Goal: Check status: Check status

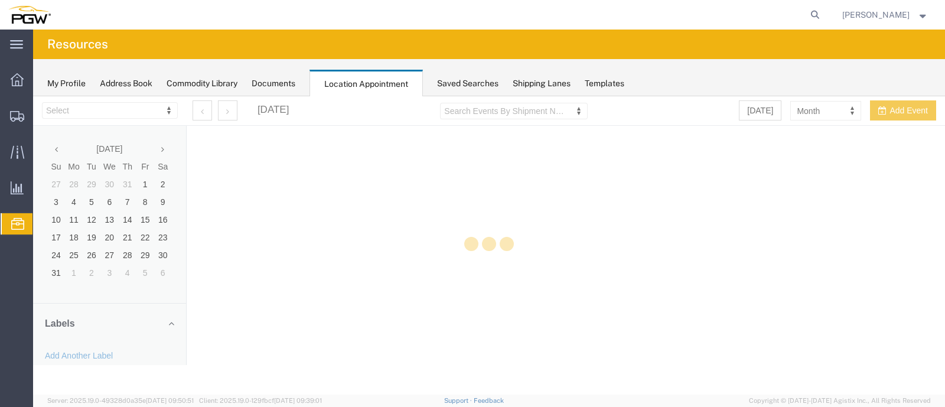
select select "28253"
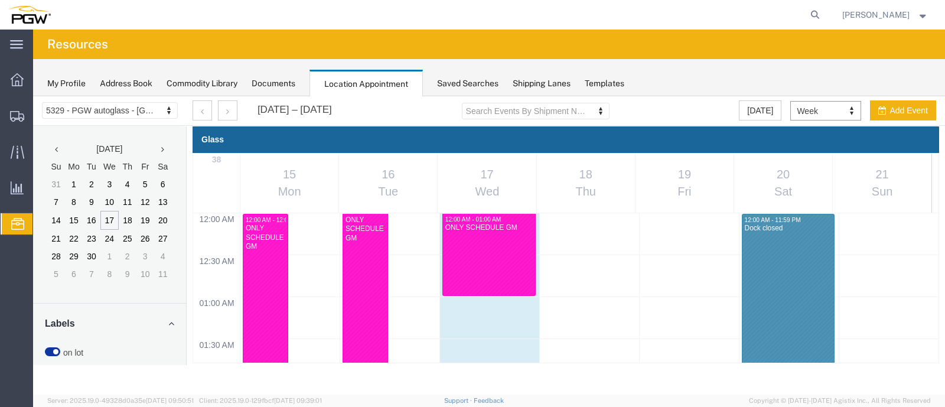
scroll to position [502, 0]
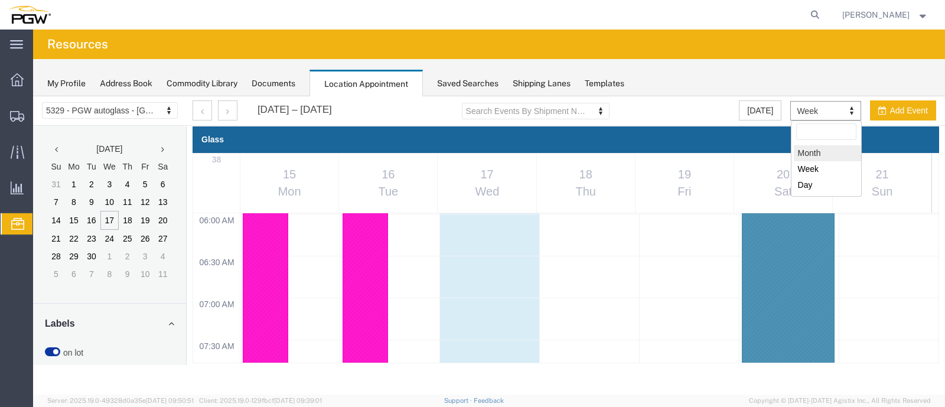
select select "month"
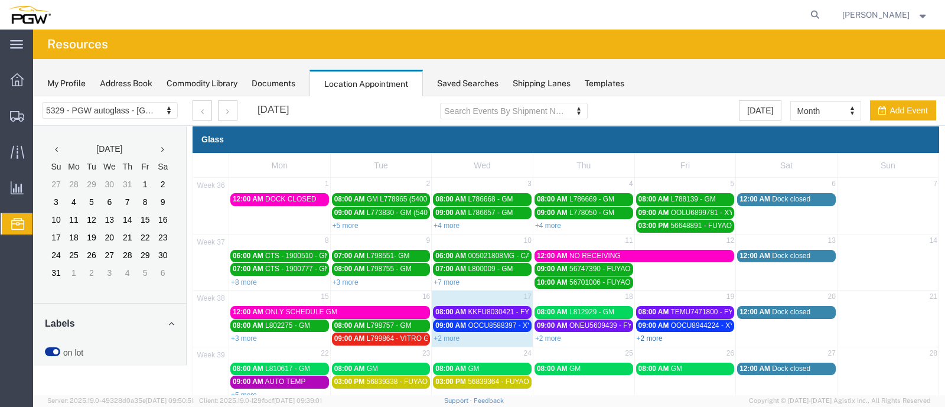
click at [647, 334] on link "+2 more" at bounding box center [650, 338] width 26 height 8
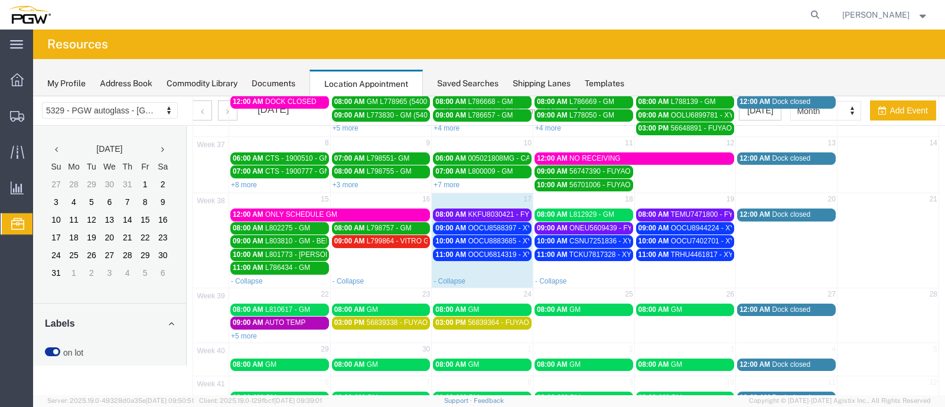
scroll to position [120, 0]
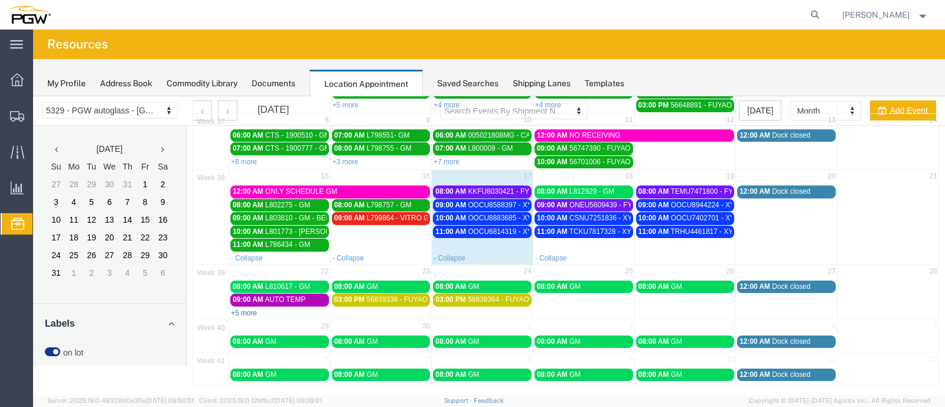
click at [243, 309] on link "+5 more" at bounding box center [244, 313] width 26 height 8
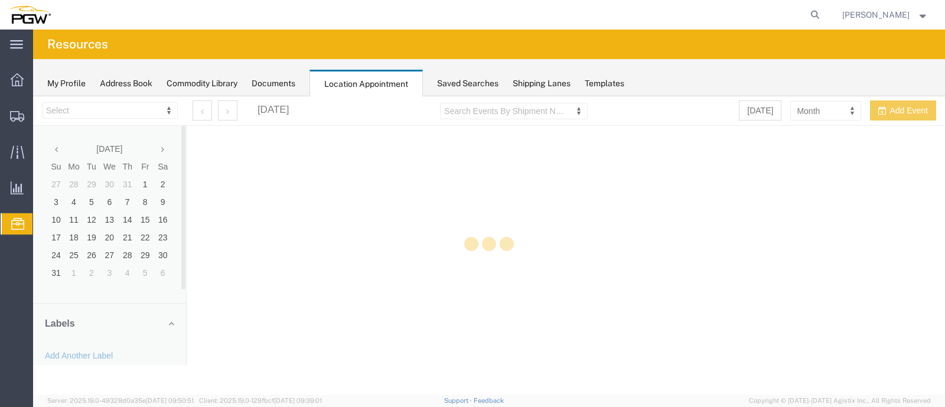
select select "28253"
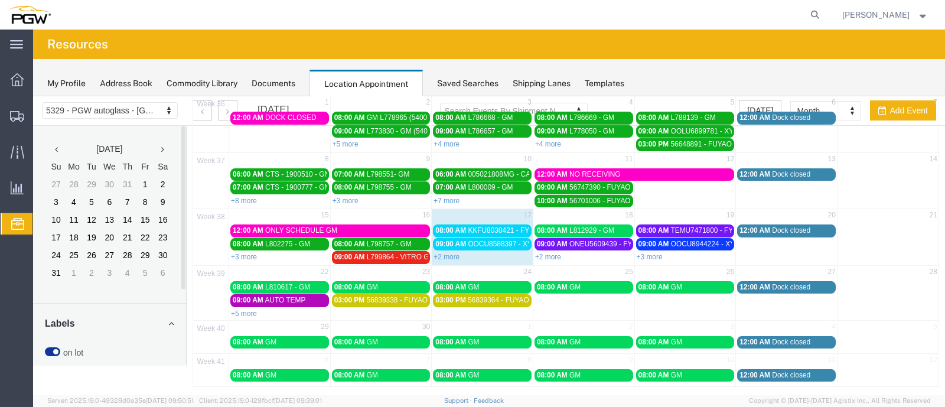
scroll to position [83, 0]
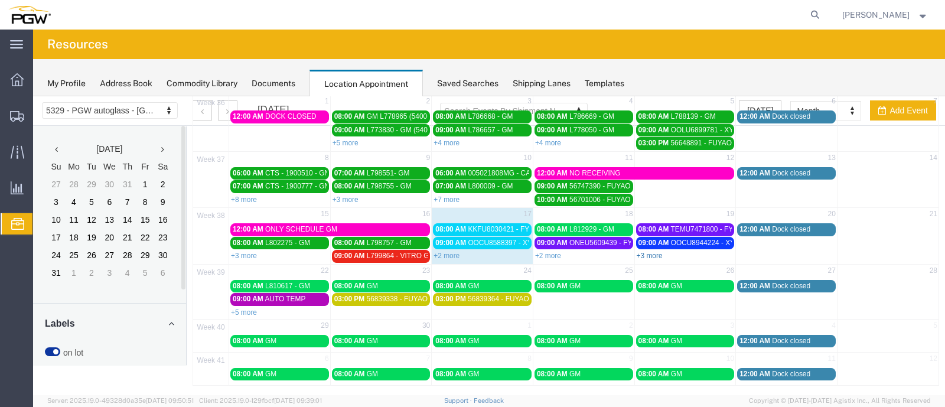
click at [644, 253] on link "+3 more" at bounding box center [650, 256] width 26 height 8
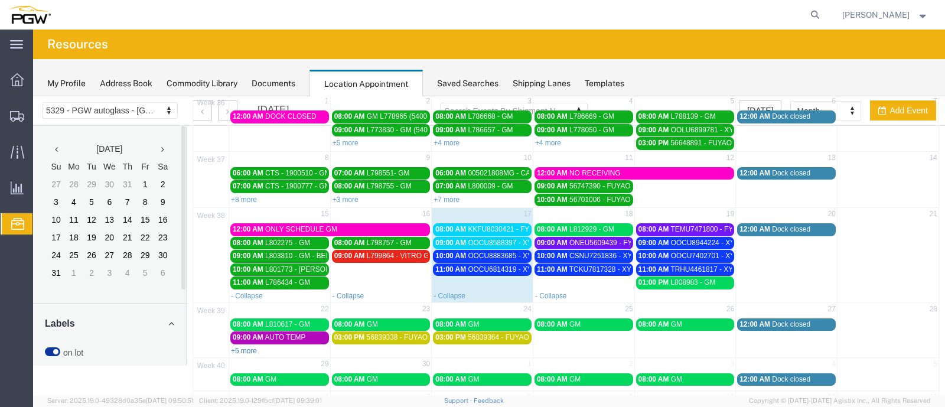
click at [249, 347] on link "+5 more" at bounding box center [244, 351] width 26 height 8
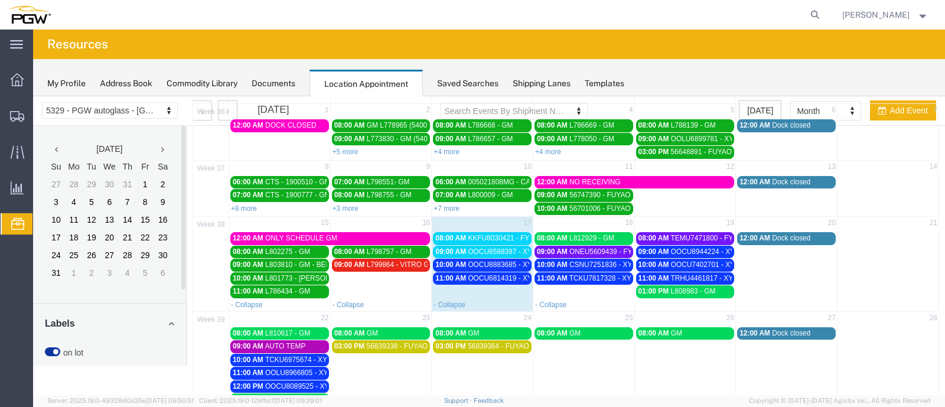
scroll to position [8, 0]
